Goal: Task Accomplishment & Management: Manage account settings

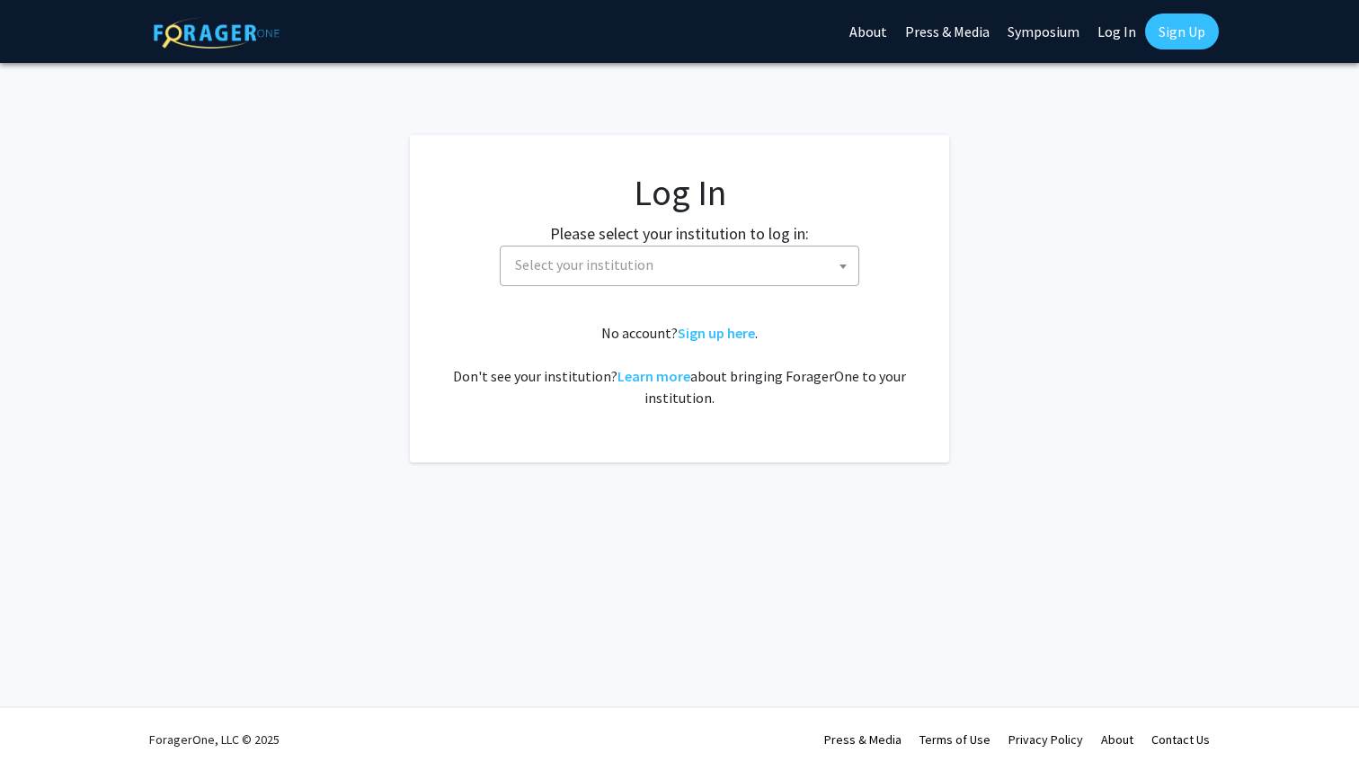
click at [819, 272] on span "Select your institution" at bounding box center [683, 264] width 351 height 37
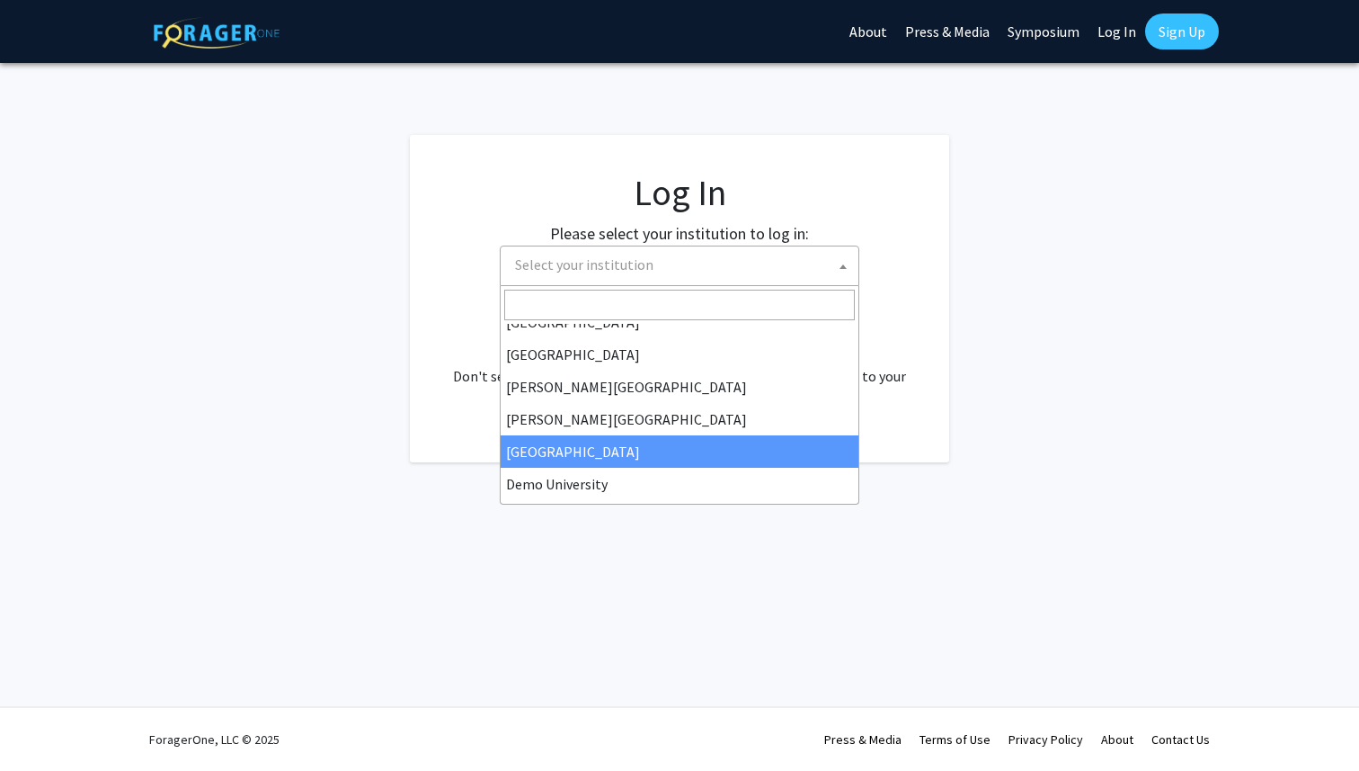
scroll to position [23, 0]
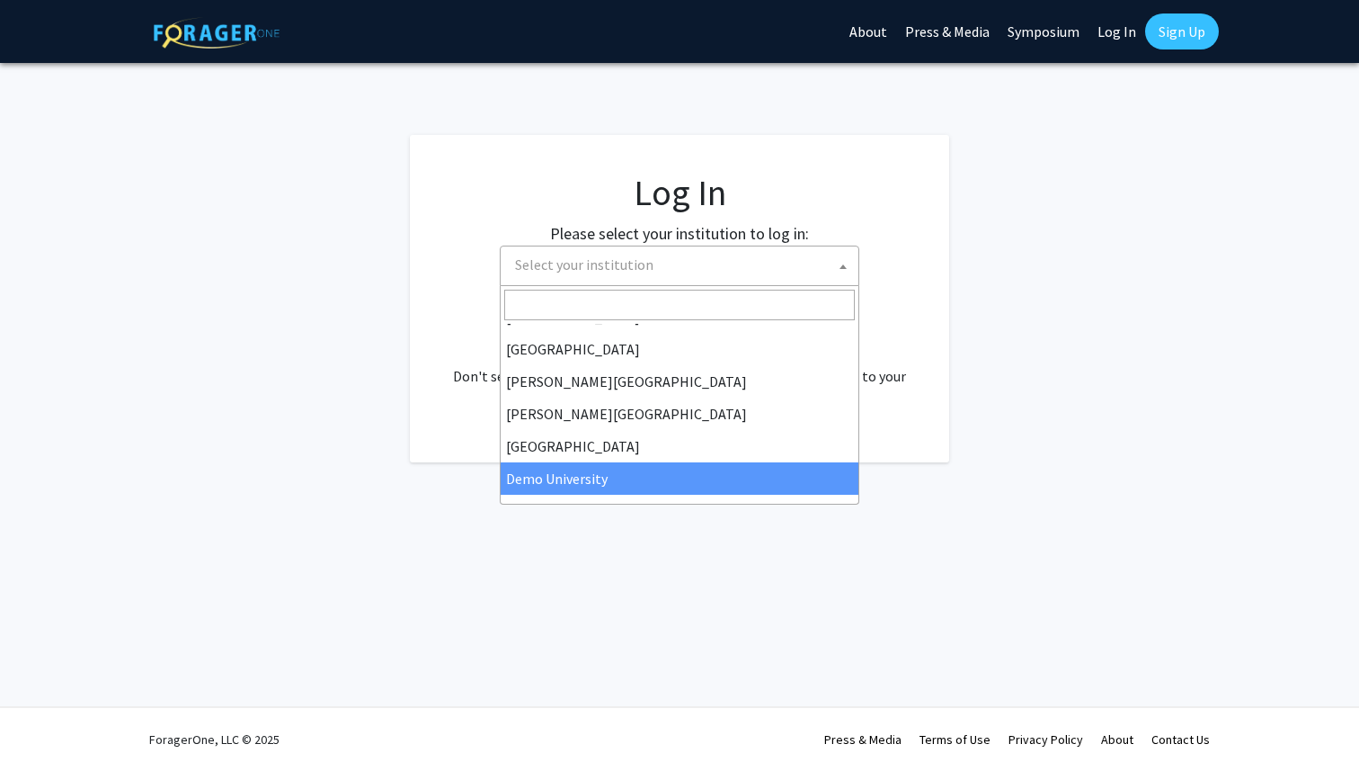
select select "8"
